Goal: Task Accomplishment & Management: Manage account settings

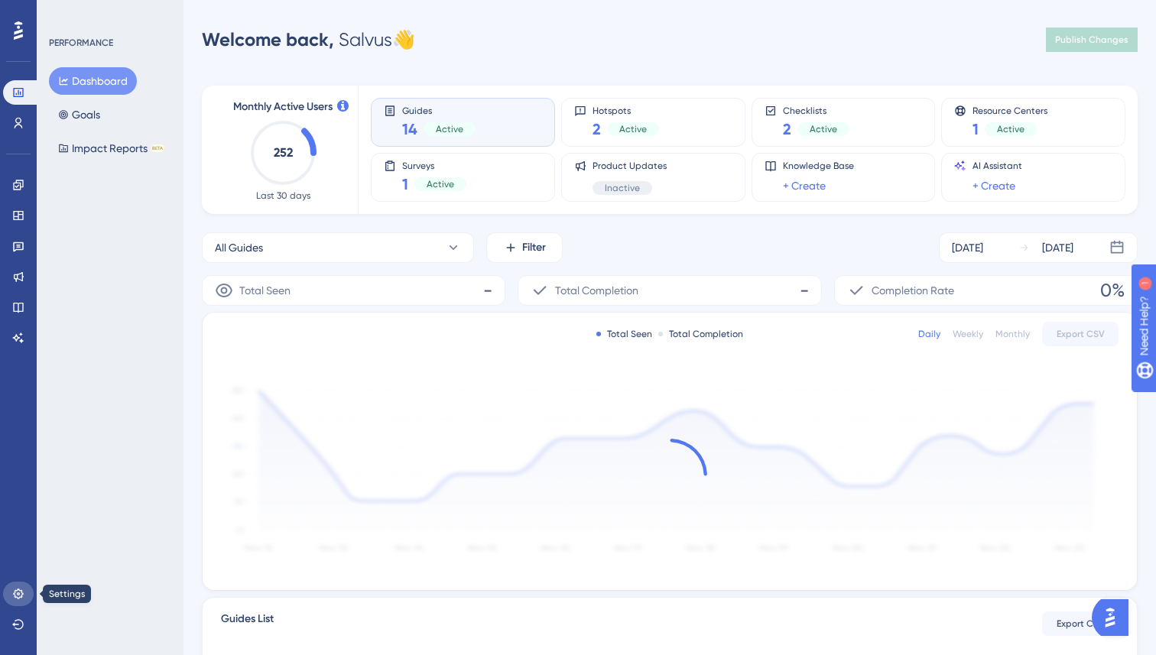
click at [19, 588] on icon at bounding box center [18, 594] width 12 height 12
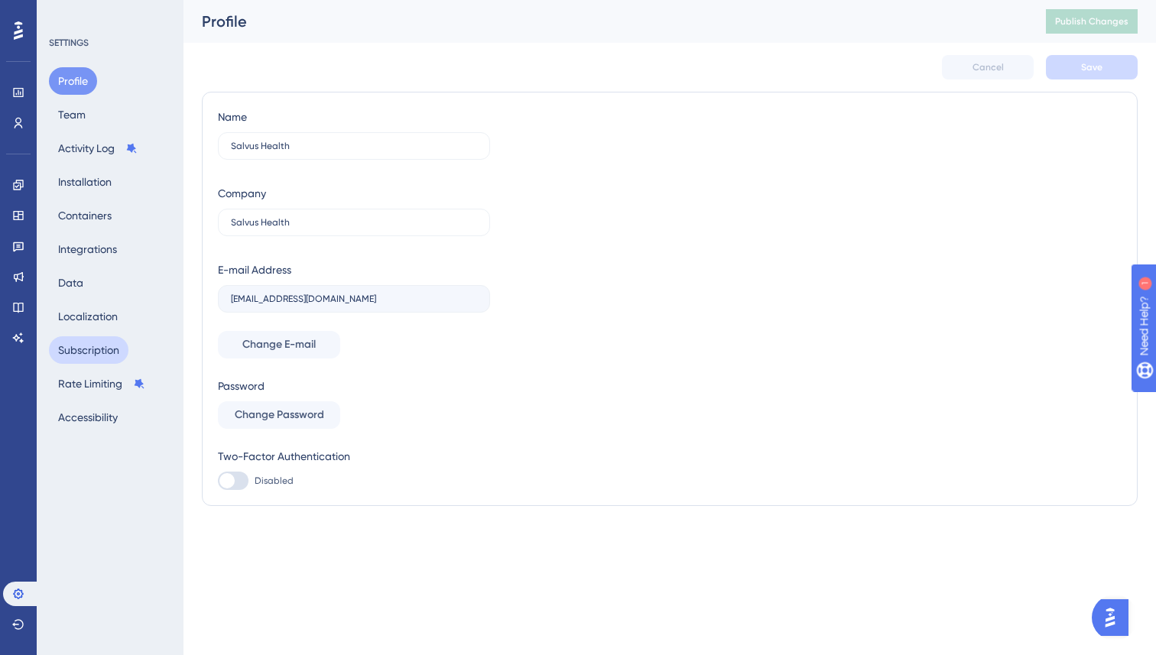
click at [112, 346] on button "Subscription" at bounding box center [89, 350] width 80 height 28
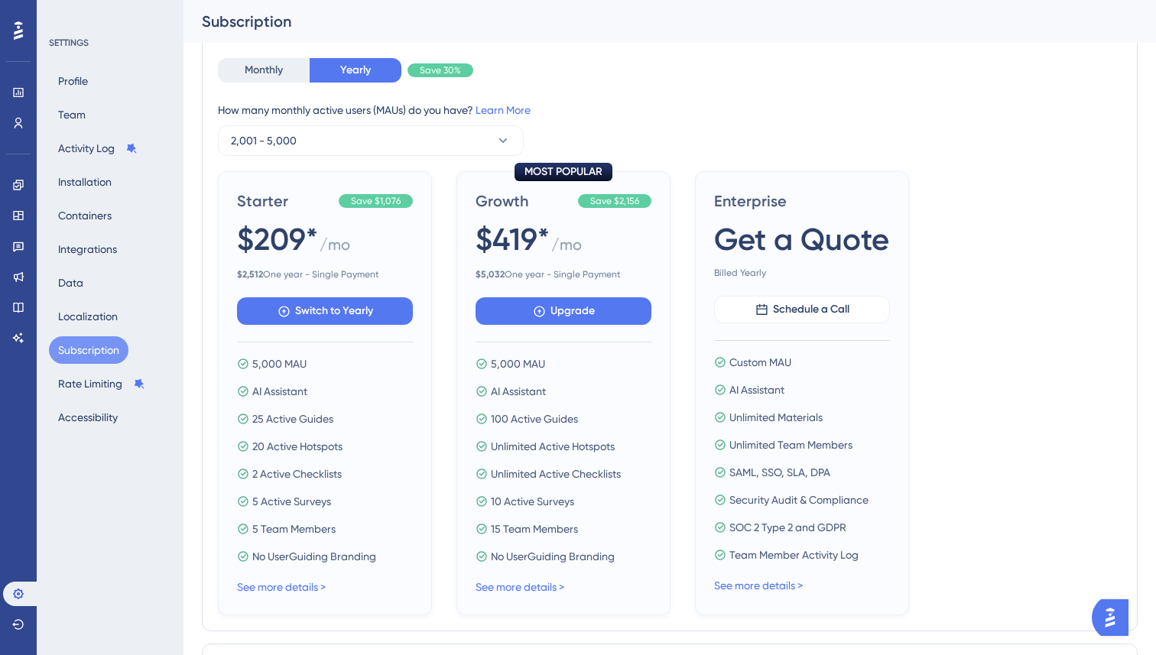
scroll to position [644, 0]
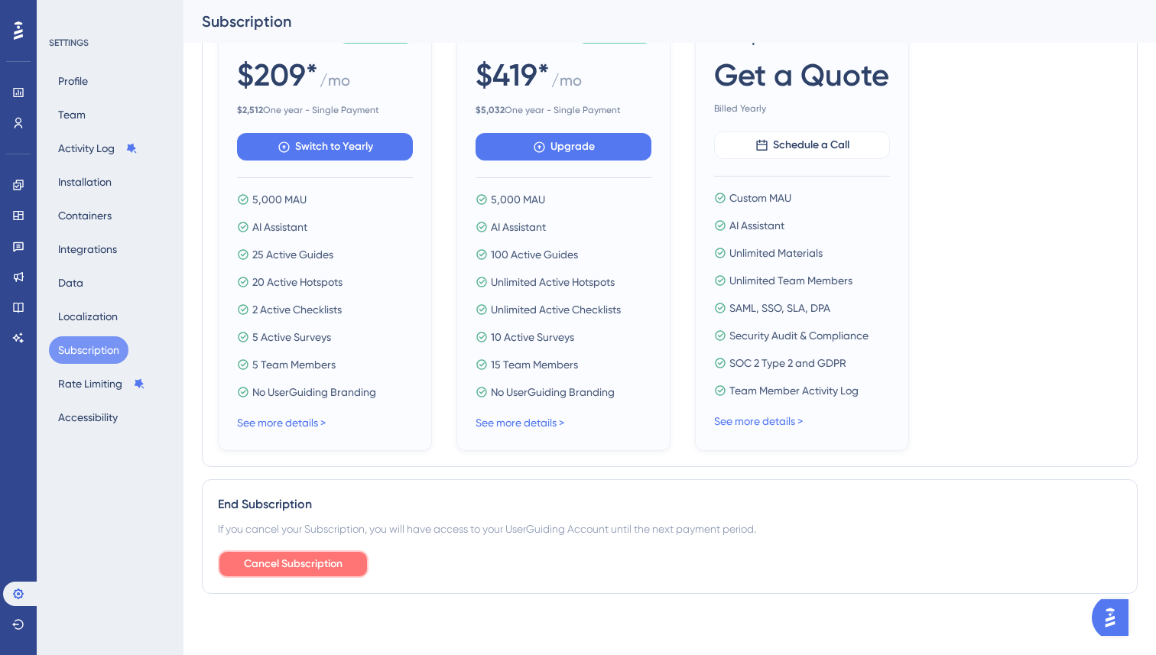
click at [323, 566] on span "Cancel Subscription" at bounding box center [293, 564] width 99 height 18
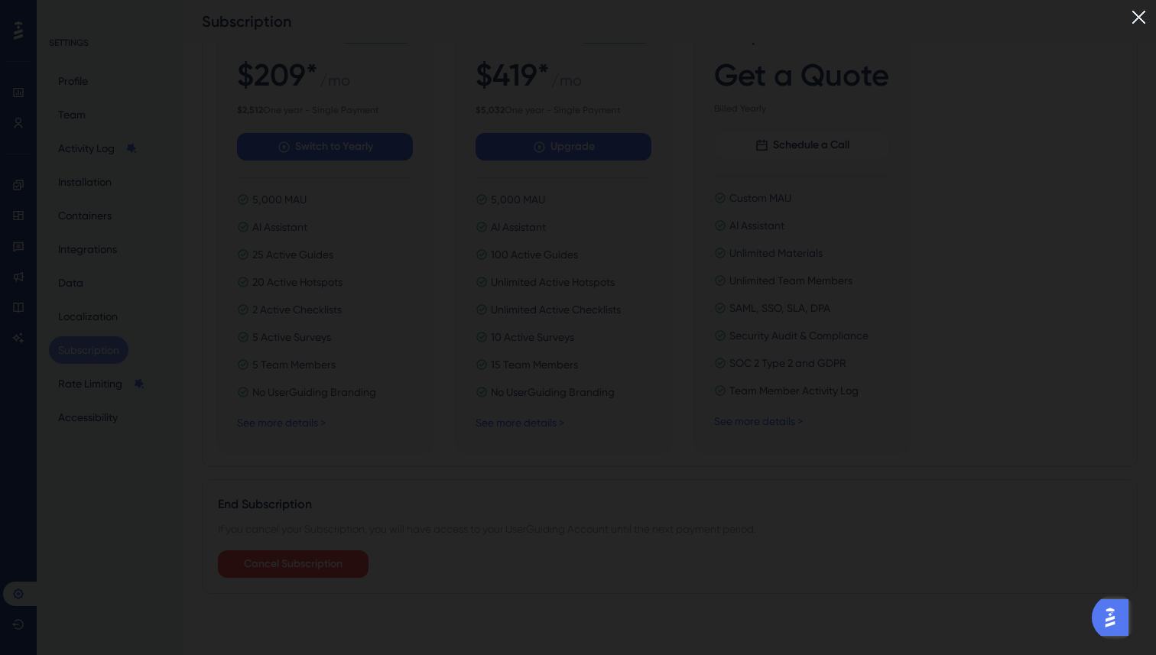
click at [1137, 11] on img at bounding box center [1138, 17] width 25 height 25
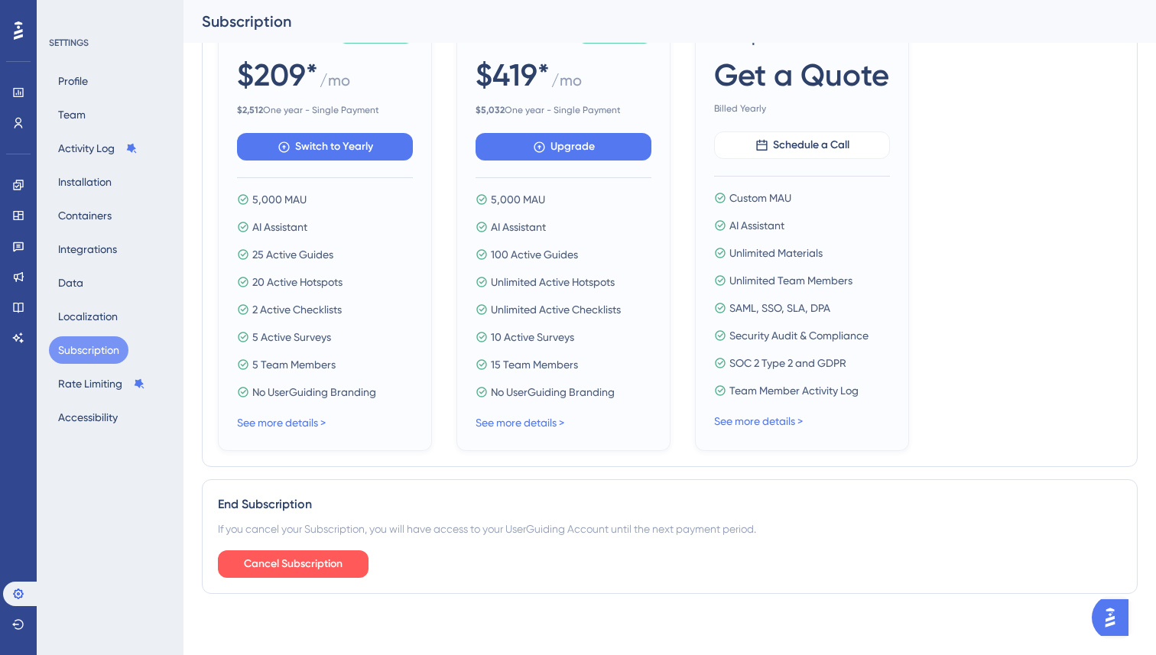
scroll to position [0, 0]
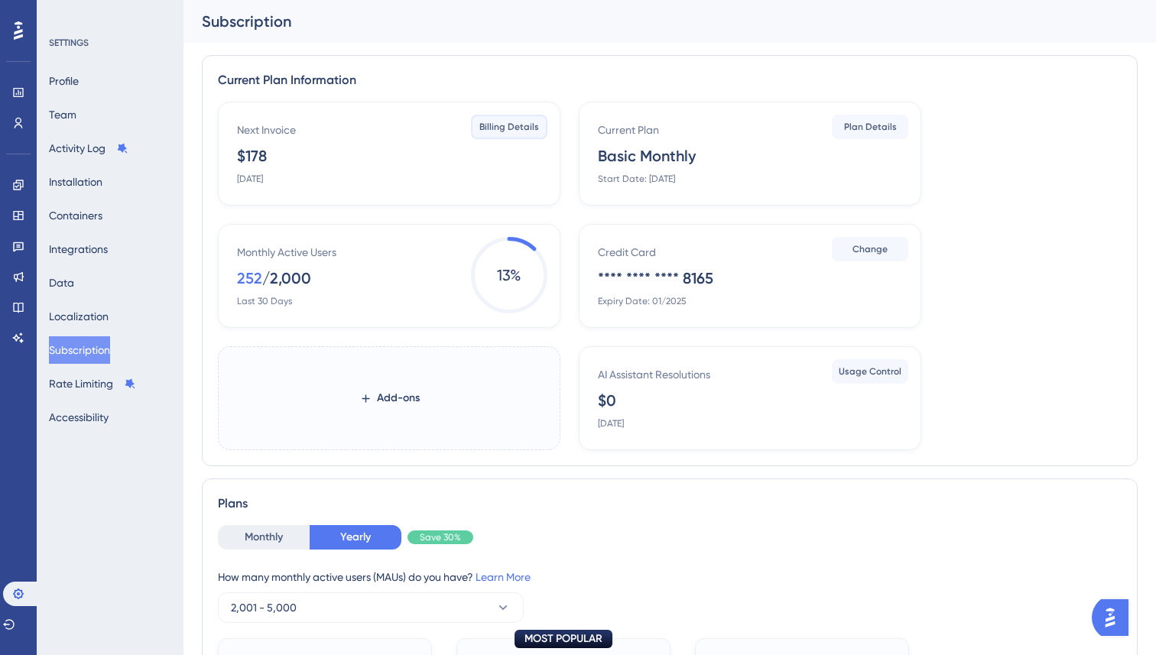
click at [519, 126] on span "Billing Details" at bounding box center [509, 127] width 60 height 12
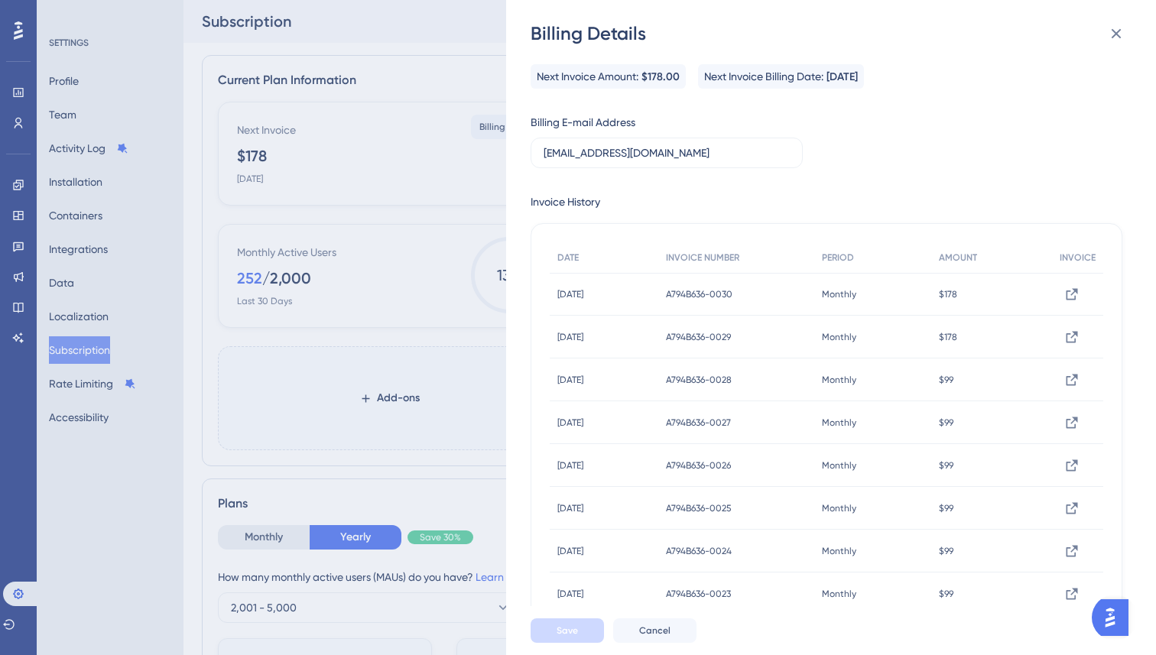
click at [390, 164] on div "Billing Details Next Invoice Amount: $178.00 Next Invoice Billing Date: [DATE] …" at bounding box center [578, 327] width 1156 height 655
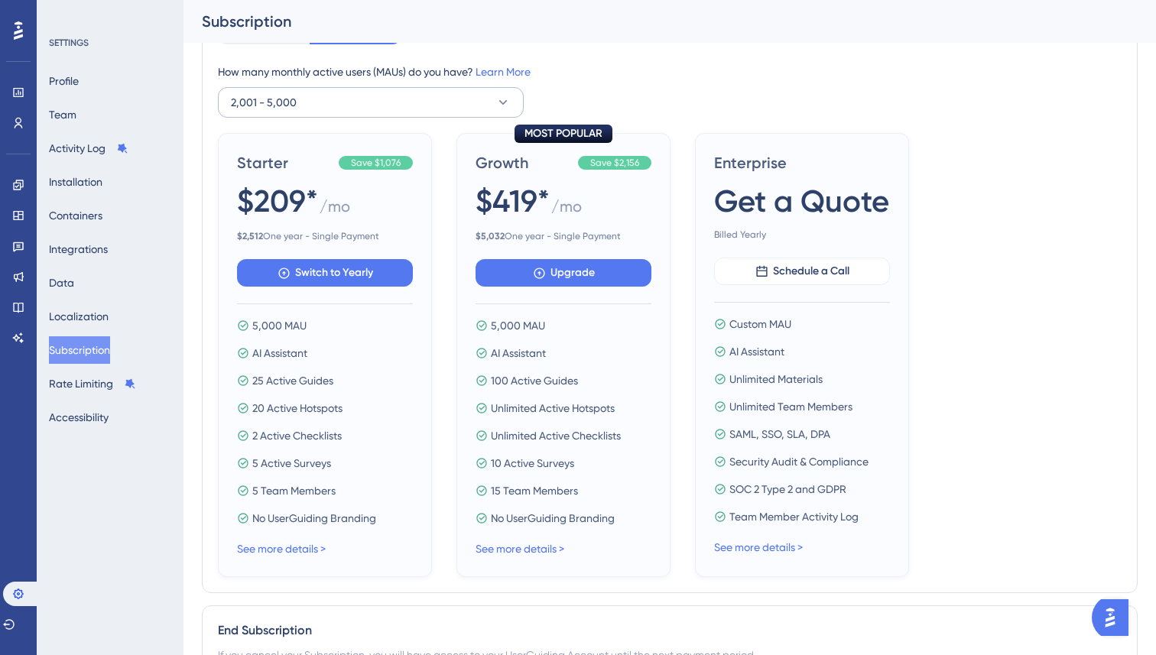
scroll to position [644, 0]
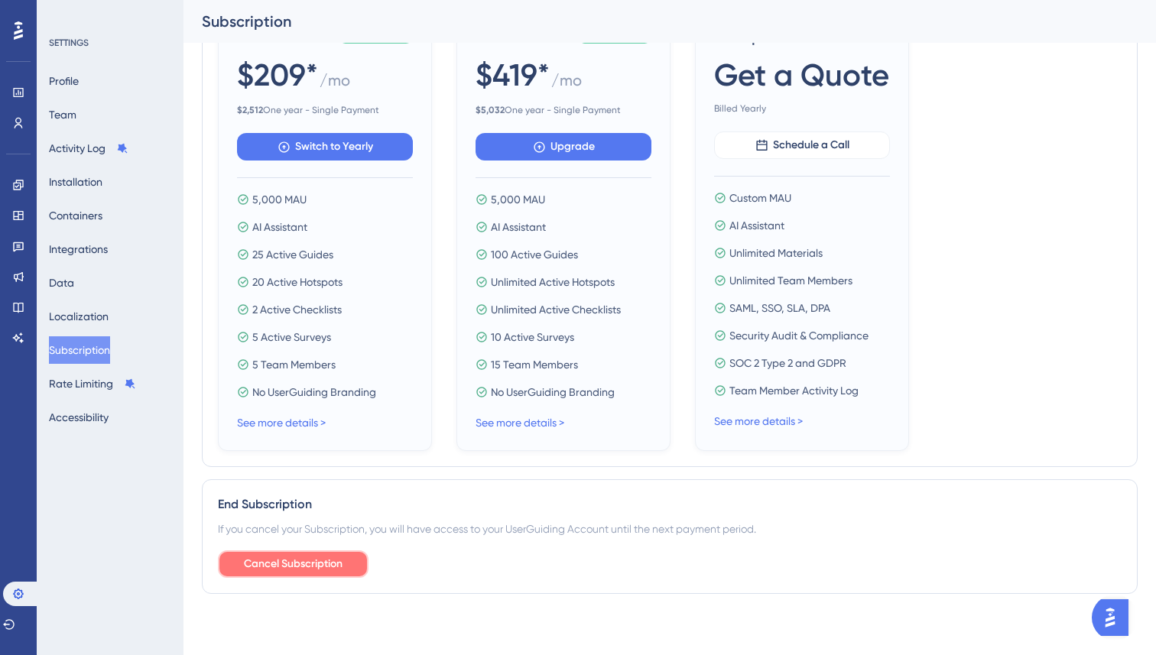
click at [344, 567] on button "Cancel Subscription" at bounding box center [293, 564] width 151 height 28
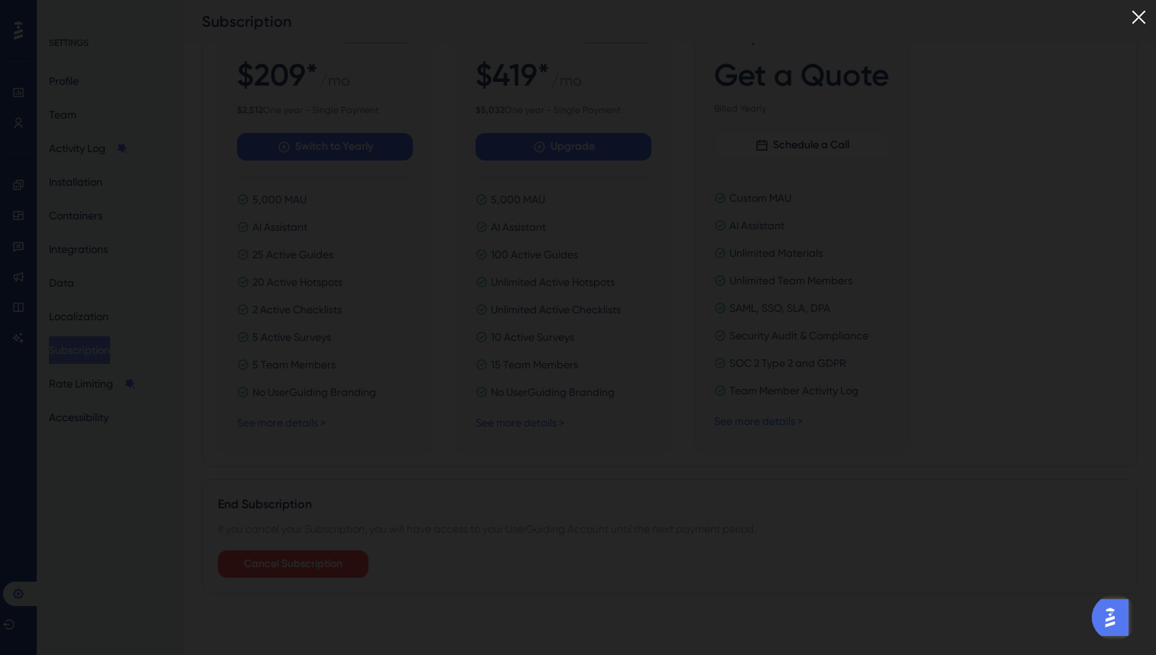
click at [1143, 15] on img at bounding box center [1138, 17] width 25 height 25
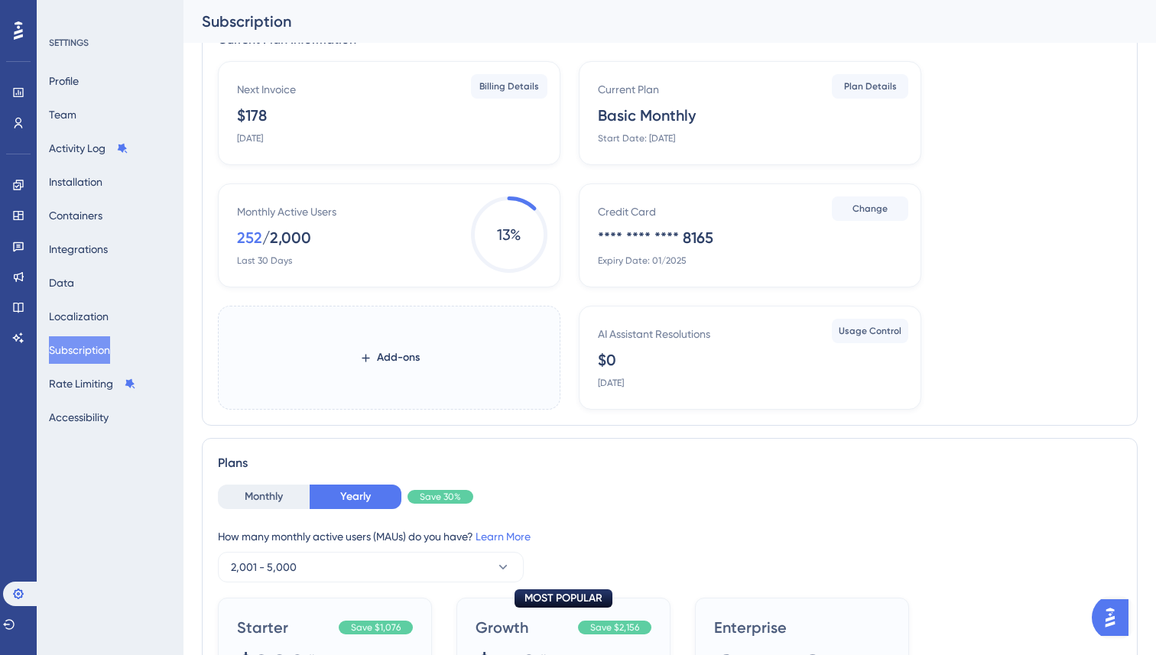
scroll to position [0, 0]
